Goal: Check status: Check status

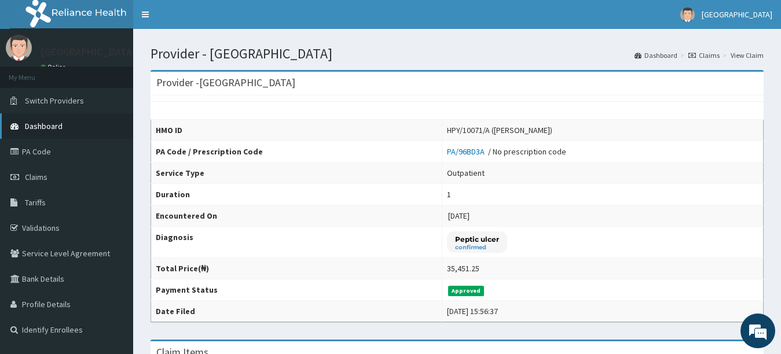
click at [70, 127] on link "Dashboard" at bounding box center [66, 125] width 133 height 25
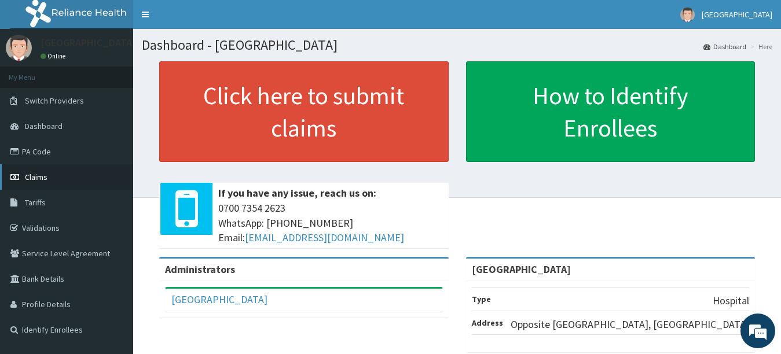
click at [51, 183] on link "Claims" at bounding box center [66, 176] width 133 height 25
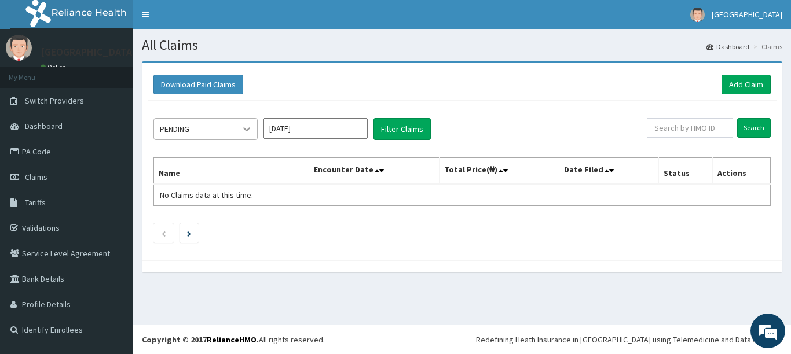
click at [247, 129] on icon at bounding box center [247, 129] width 12 height 12
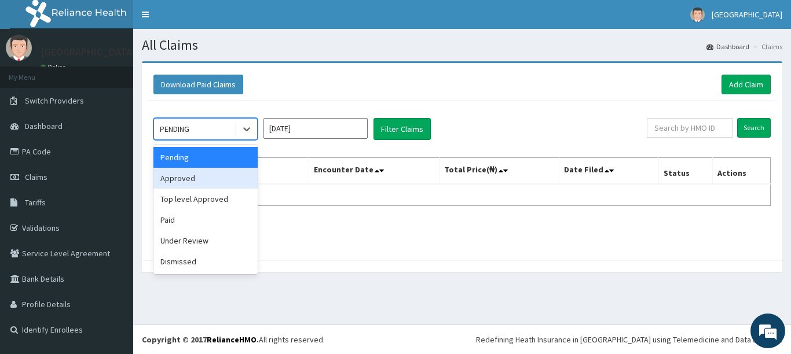
click at [237, 175] on div "Approved" at bounding box center [205, 178] width 104 height 21
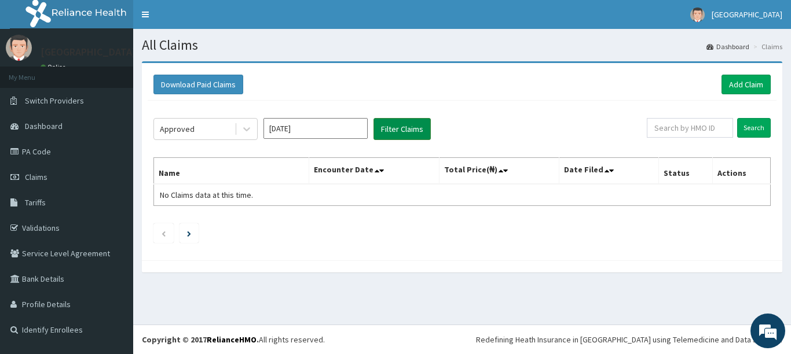
click at [409, 133] on button "Filter Claims" at bounding box center [401, 129] width 57 height 22
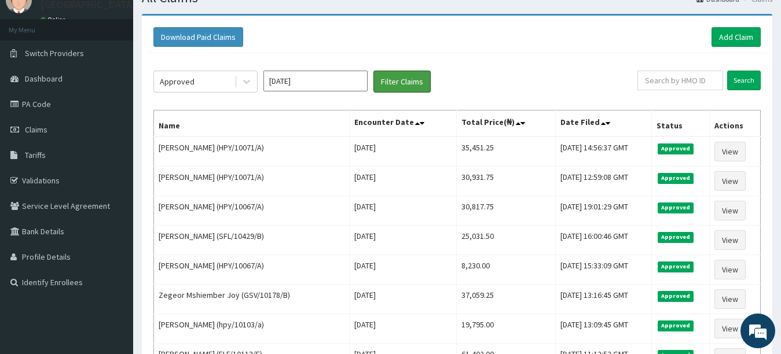
scroll to position [13, 0]
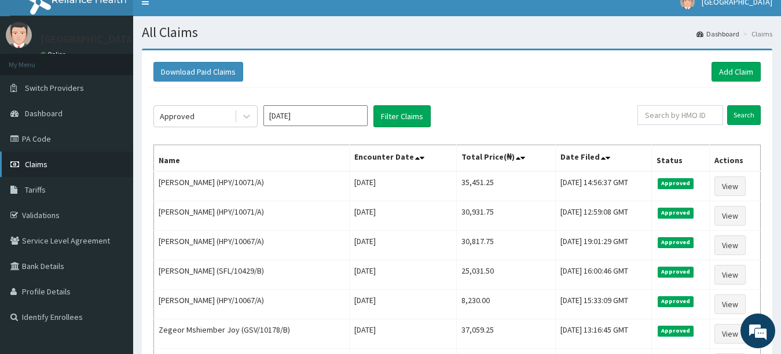
click at [67, 163] on link "Claims" at bounding box center [66, 164] width 133 height 25
